Goal: Information Seeking & Learning: Check status

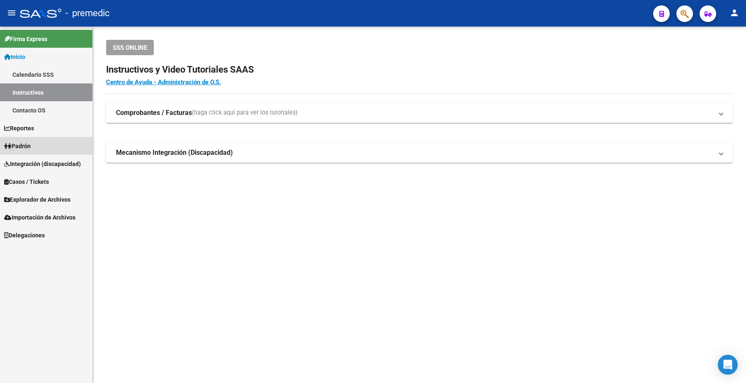
click at [21, 150] on span "Padrón" at bounding box center [17, 145] width 27 height 9
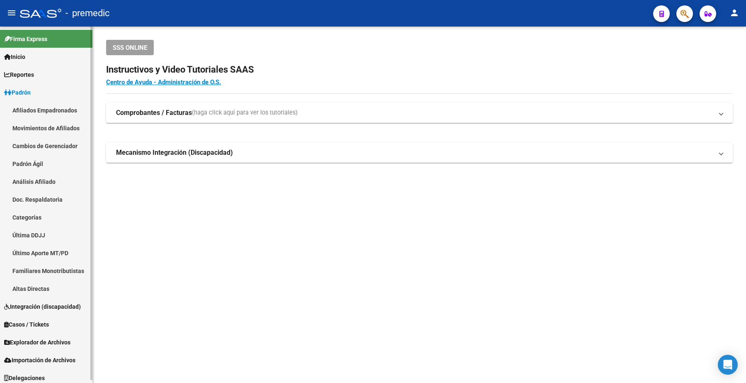
click at [25, 175] on link "Análisis Afiliado" at bounding box center [46, 181] width 92 height 18
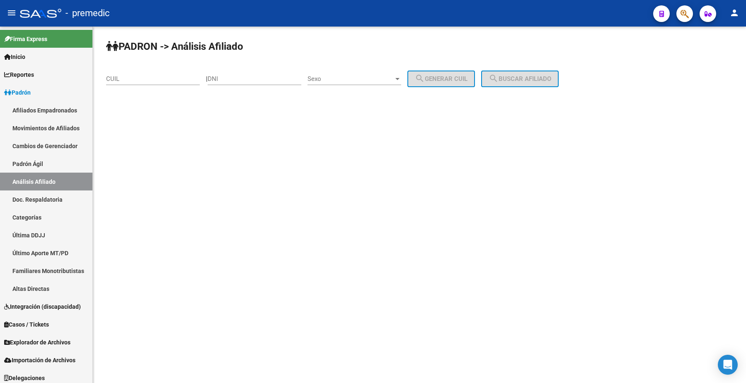
click at [148, 79] on input "CUIL" at bounding box center [153, 78] width 94 height 7
paste input "27-35207778-5"
click at [525, 80] on span "search Buscar afiliado" at bounding box center [520, 78] width 63 height 7
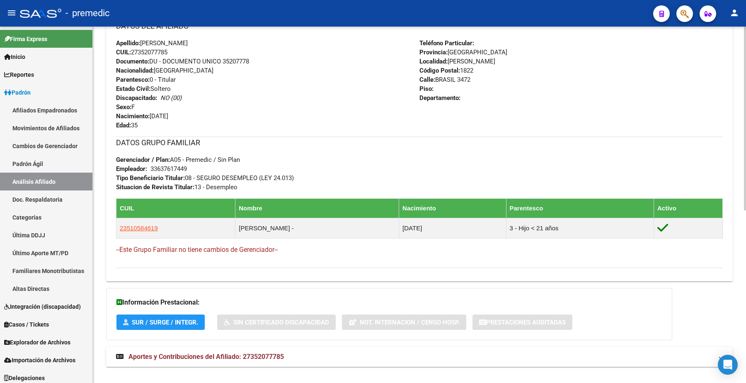
scroll to position [335, 0]
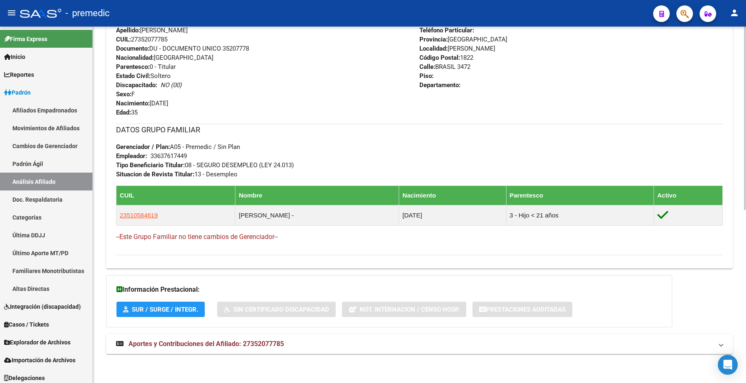
click at [142, 304] on button "SUR / SURGE / INTEGR." at bounding box center [161, 308] width 88 height 15
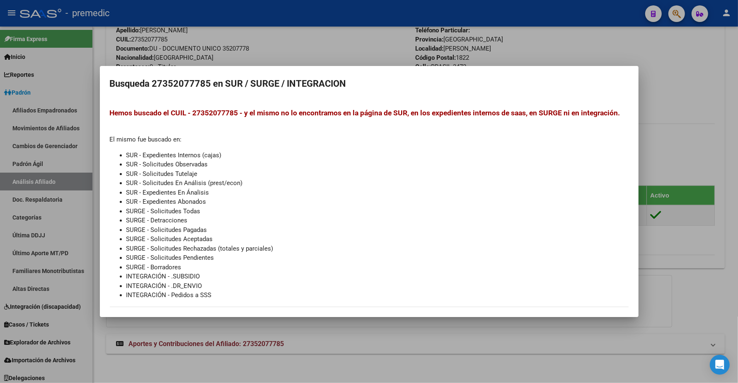
click at [162, 342] on div at bounding box center [369, 191] width 738 height 383
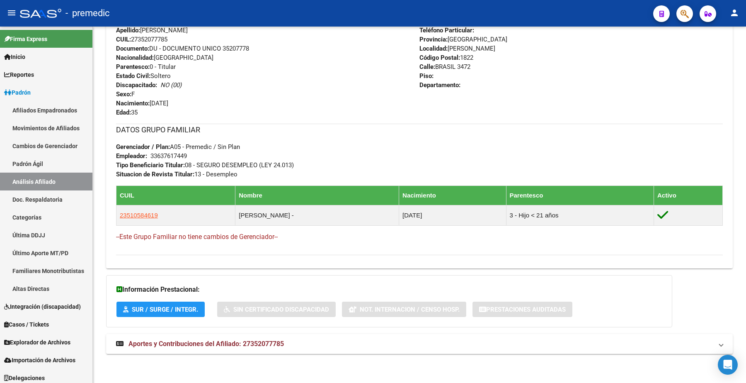
click at [162, 342] on span "Aportes y Contribuciones del Afiliado: 27352077785" at bounding box center [206, 344] width 155 height 8
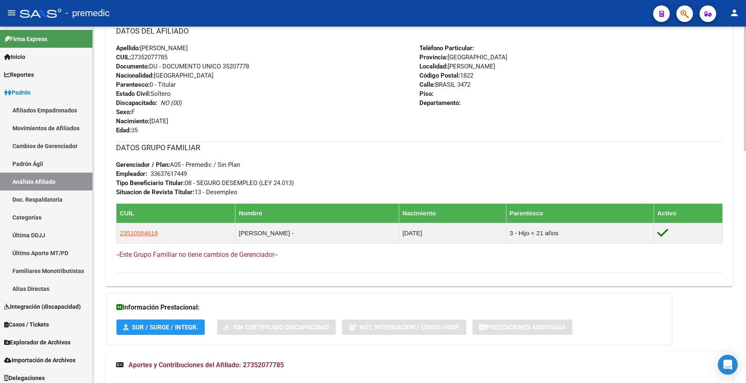
scroll to position [302, 0]
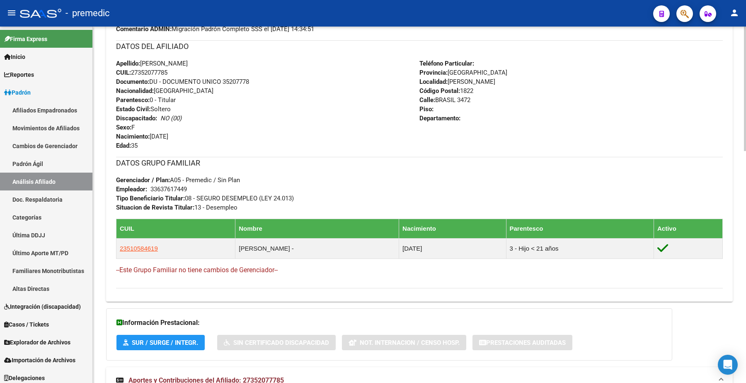
drag, startPoint x: 204, startPoint y: 197, endPoint x: 282, endPoint y: 197, distance: 78.4
click at [282, 197] on span "Tipo Beneficiario Titular: 08 - SEGURO DESEMPLEO (LEY 24.013)" at bounding box center [205, 197] width 178 height 7
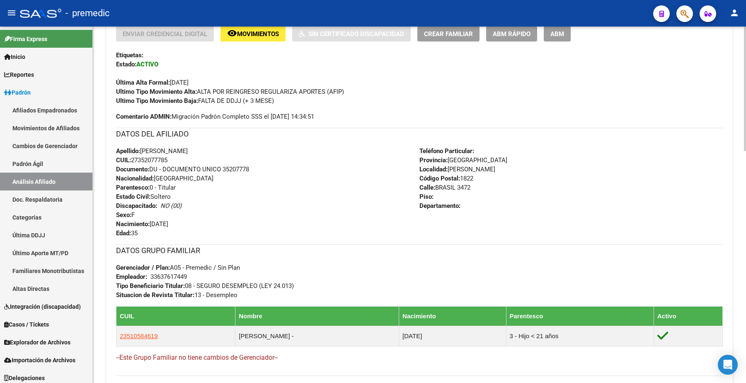
scroll to position [198, 0]
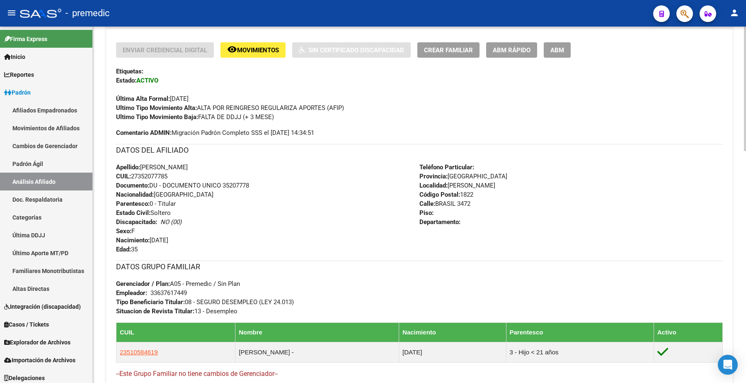
drag, startPoint x: 188, startPoint y: 97, endPoint x: 222, endPoint y: 98, distance: 34.0
click at [222, 98] on div "Última Alta Formal: [DATE]" at bounding box center [419, 94] width 607 height 18
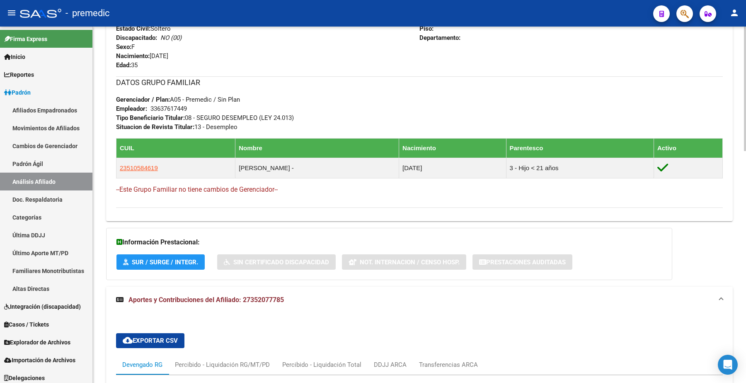
scroll to position [406, 0]
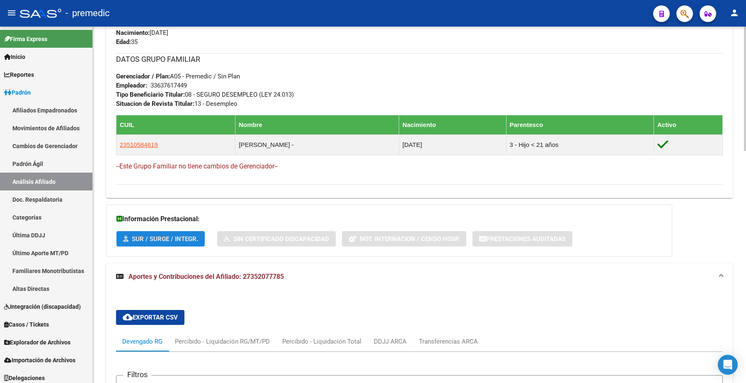
click at [155, 239] on span "SUR / SURGE / INTEGR." at bounding box center [165, 238] width 66 height 7
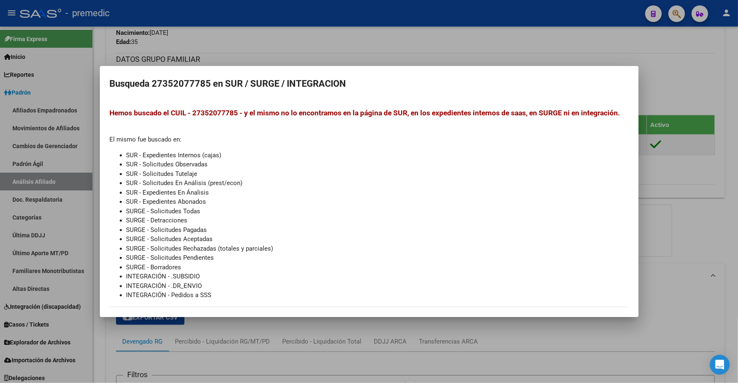
click at [706, 177] on div at bounding box center [369, 191] width 738 height 383
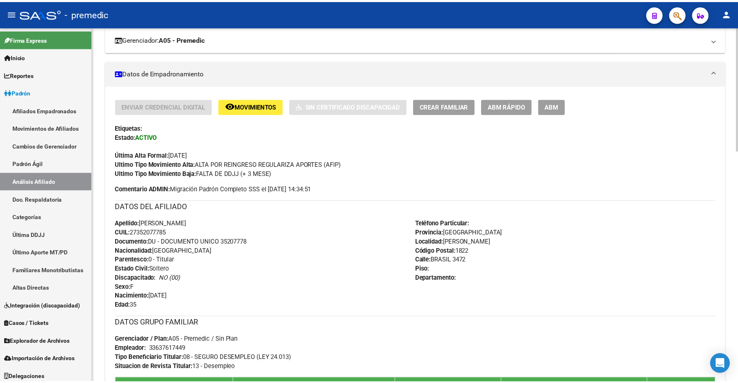
scroll to position [43, 0]
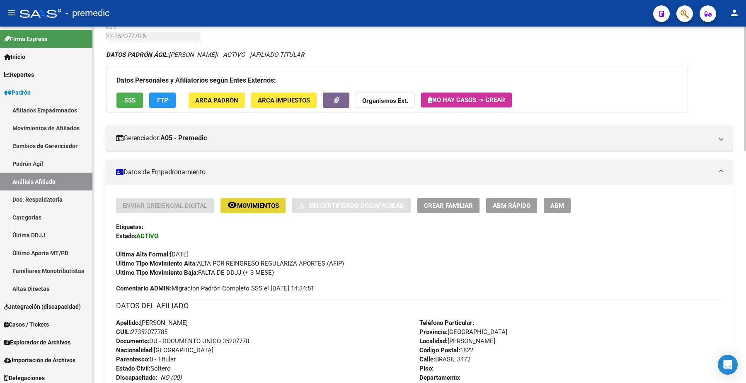
click at [248, 200] on button "remove_red_eye Movimientos" at bounding box center [253, 205] width 65 height 15
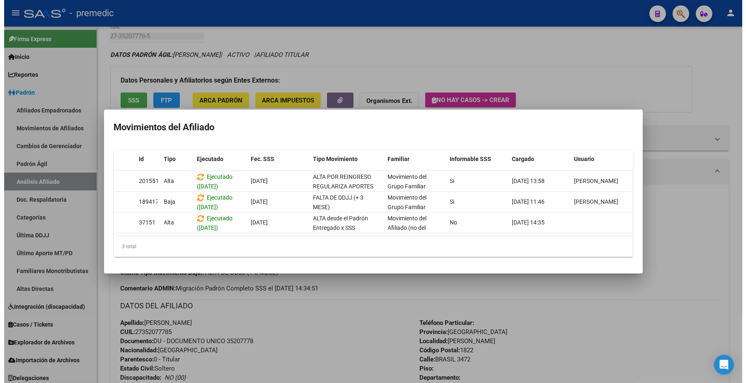
scroll to position [0, 0]
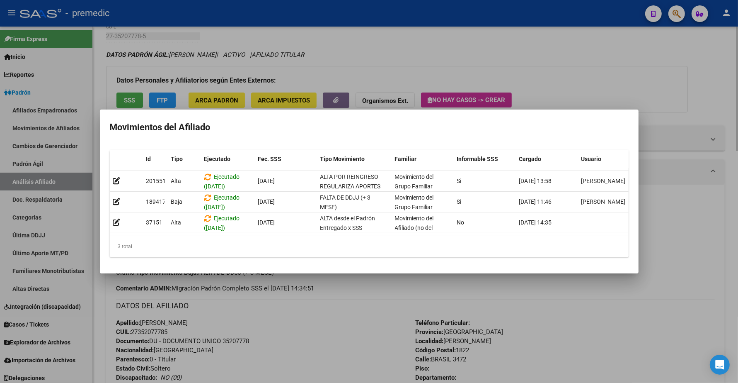
click at [601, 66] on div at bounding box center [369, 191] width 738 height 383
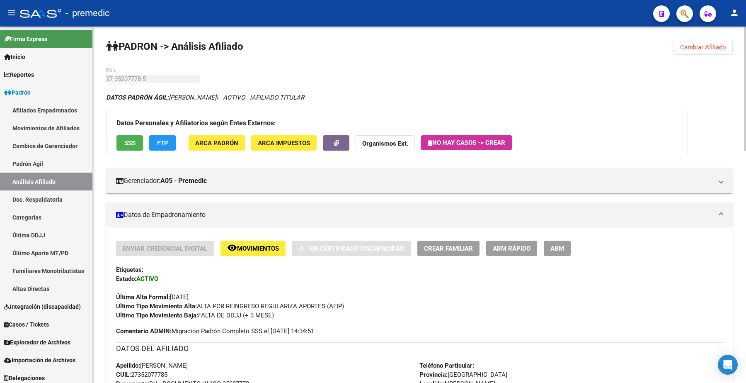
click at [697, 46] on span "Cambiar Afiliado" at bounding box center [703, 47] width 46 height 7
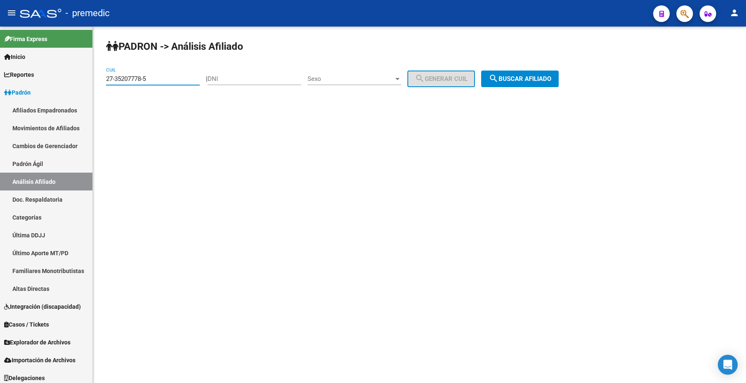
drag, startPoint x: 169, startPoint y: 77, endPoint x: 111, endPoint y: 87, distance: 59.0
click at [44, 77] on mat-sidenav-container "Firma Express Inicio Calendario SSS Instructivos Contacto OS Reportes Padrón Tr…" at bounding box center [373, 205] width 746 height 356
paste input "0-36073589-4"
drag, startPoint x: 514, startPoint y: 62, endPoint x: 516, endPoint y: 68, distance: 5.8
click at [515, 64] on div "PADRON -> Análisis Afiliado 20-36073589-4 CUIL | DNI Sexo Sexo search Generar C…" at bounding box center [419, 70] width 653 height 87
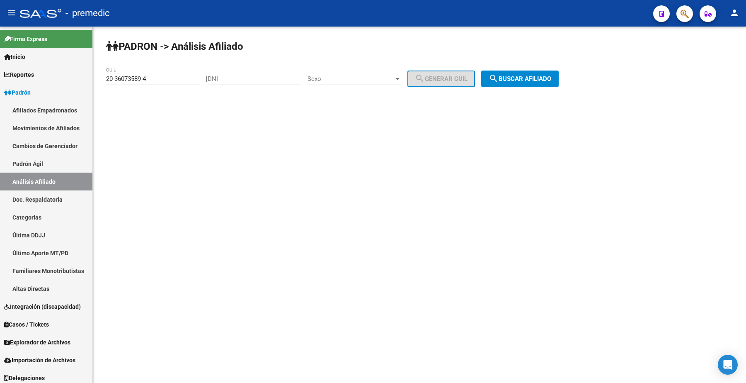
click at [518, 77] on span "search Buscar afiliado" at bounding box center [520, 78] width 63 height 7
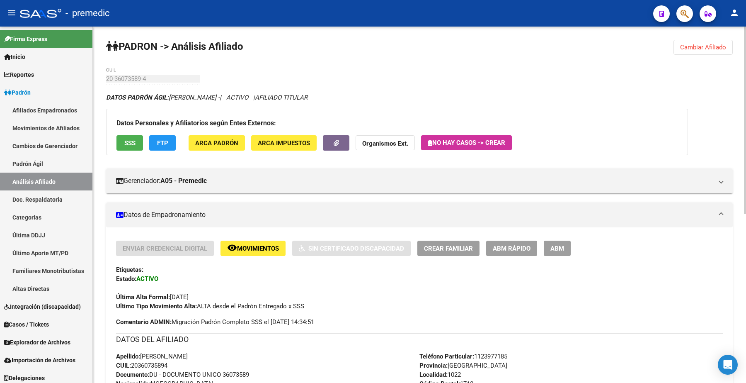
click at [699, 44] on span "Cambiar Afiliado" at bounding box center [703, 47] width 46 height 7
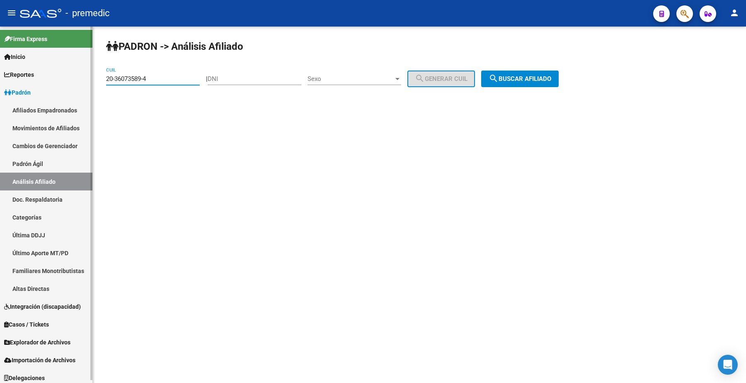
drag, startPoint x: 165, startPoint y: 76, endPoint x: 44, endPoint y: 71, distance: 120.8
click at [19, 74] on mat-sidenav-container "Firma Express Inicio Calendario SSS Instructivos Contacto OS Reportes Padrón Tr…" at bounding box center [373, 205] width 746 height 356
paste input "22328312-9"
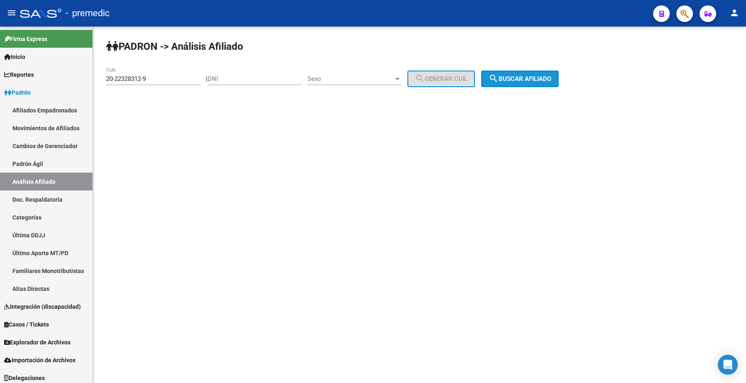
click at [528, 73] on button "search Buscar afiliado" at bounding box center [520, 78] width 78 height 17
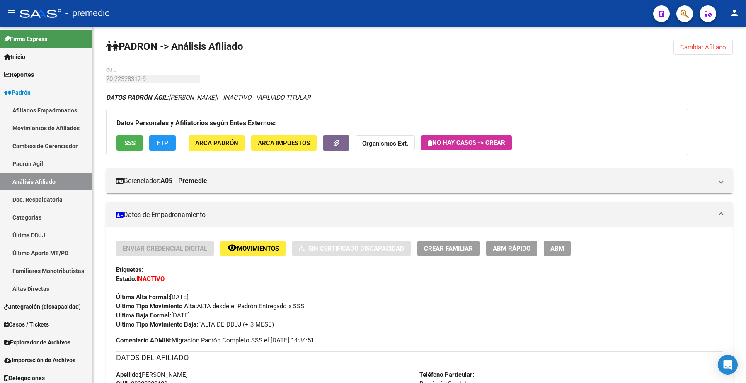
click at [701, 51] on button "Cambiar Afiliado" at bounding box center [703, 47] width 59 height 15
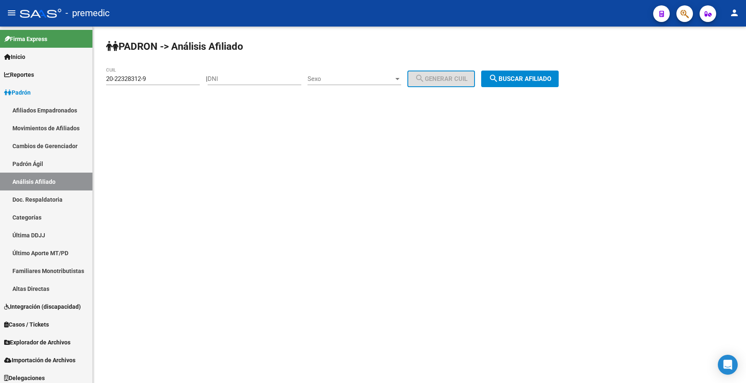
drag, startPoint x: 172, startPoint y: 73, endPoint x: 122, endPoint y: 73, distance: 50.2
click at [122, 73] on div "20-22328312-9 CUIL" at bounding box center [153, 76] width 94 height 18
drag, startPoint x: 168, startPoint y: 75, endPoint x: 180, endPoint y: 83, distance: 13.7
click at [66, 75] on mat-sidenav-container "Firma Express Inicio Calendario SSS Instructivos Contacto OS Reportes Padrón Tr…" at bounding box center [373, 205] width 746 height 356
paste input "7-37760267-1"
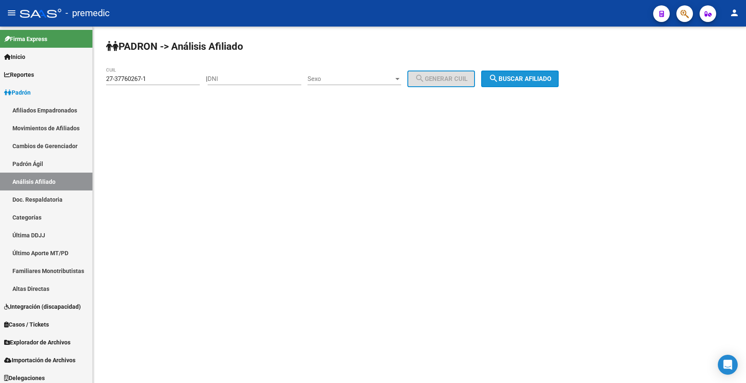
click at [522, 85] on button "search Buscar afiliado" at bounding box center [520, 78] width 78 height 17
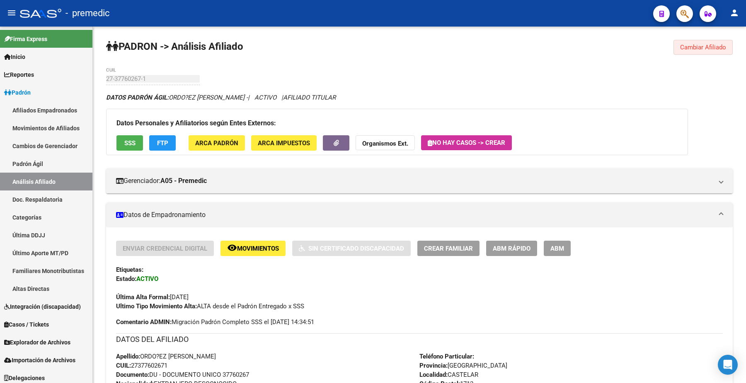
click at [687, 41] on button "Cambiar Afiliado" at bounding box center [703, 47] width 59 height 15
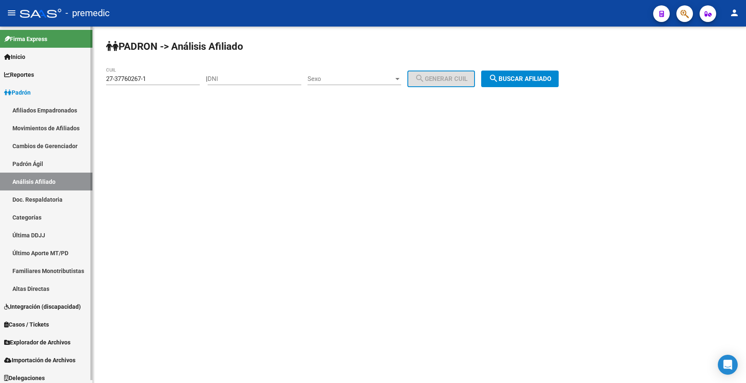
drag, startPoint x: 69, startPoint y: 74, endPoint x: 57, endPoint y: 73, distance: 12.4
click at [57, 73] on mat-sidenav-container "Firma Express Inicio Calendario SSS Instructivos Contacto OS Reportes Padrón Tr…" at bounding box center [373, 205] width 746 height 356
paste input "0332188-3"
type input "27-30332188-3"
click at [499, 75] on mat-icon "search" at bounding box center [494, 78] width 10 height 10
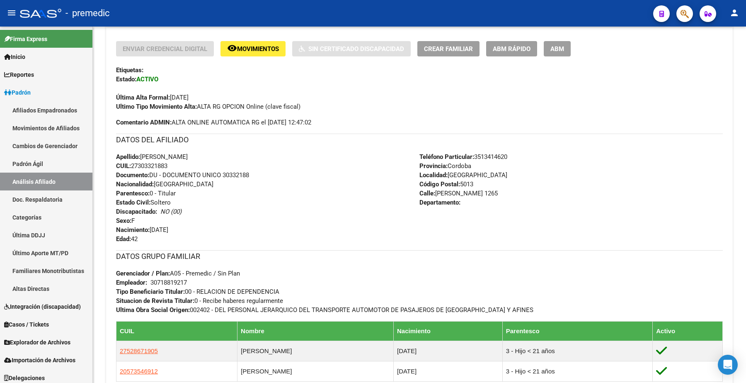
scroll to position [259, 0]
